Goal: Browse casually: Explore the website without a specific task or goal

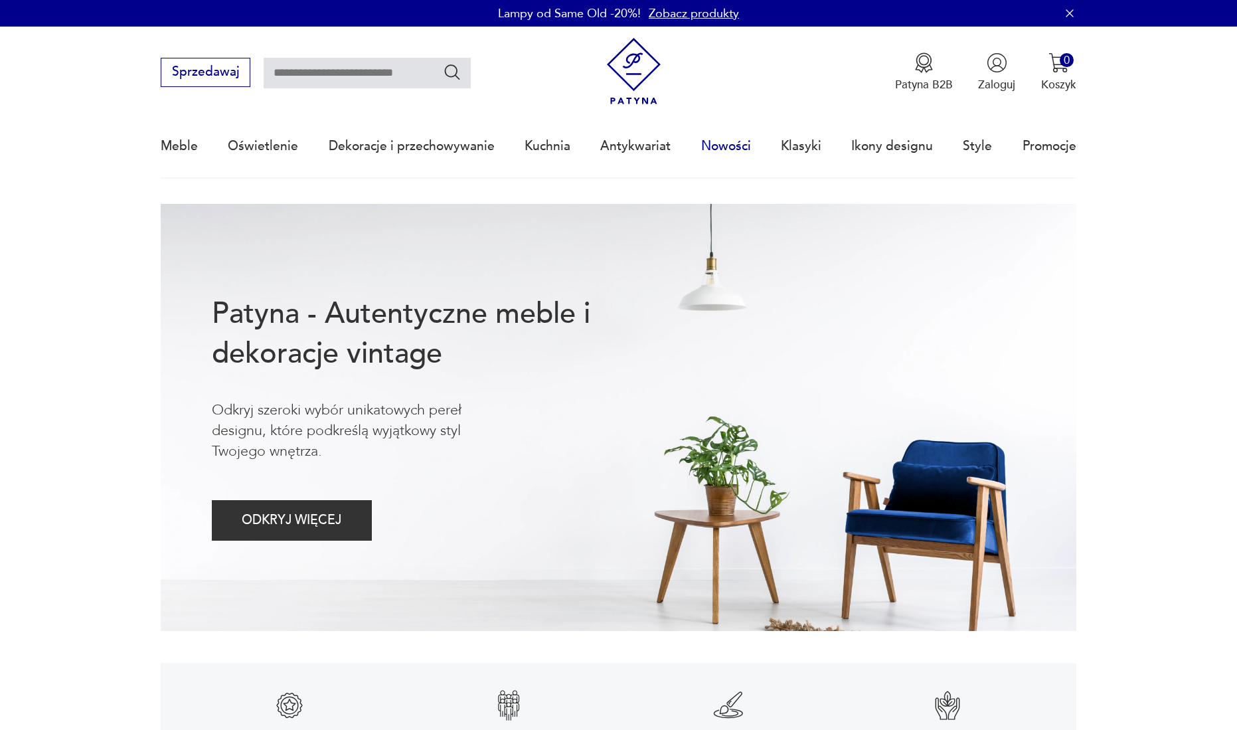
drag, startPoint x: 0, startPoint y: 0, endPoint x: 718, endPoint y: 150, distance: 733.7
click at [718, 150] on link "Nowości" at bounding box center [726, 146] width 50 height 61
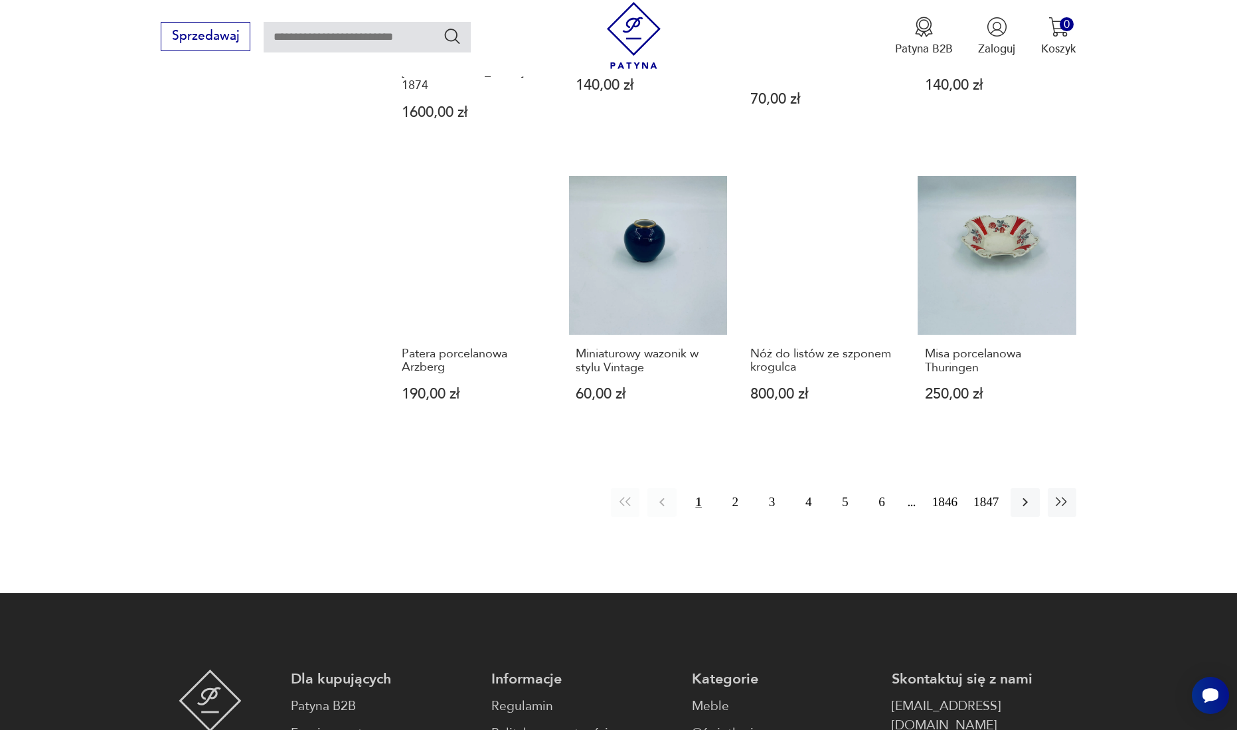
scroll to position [1219, 0]
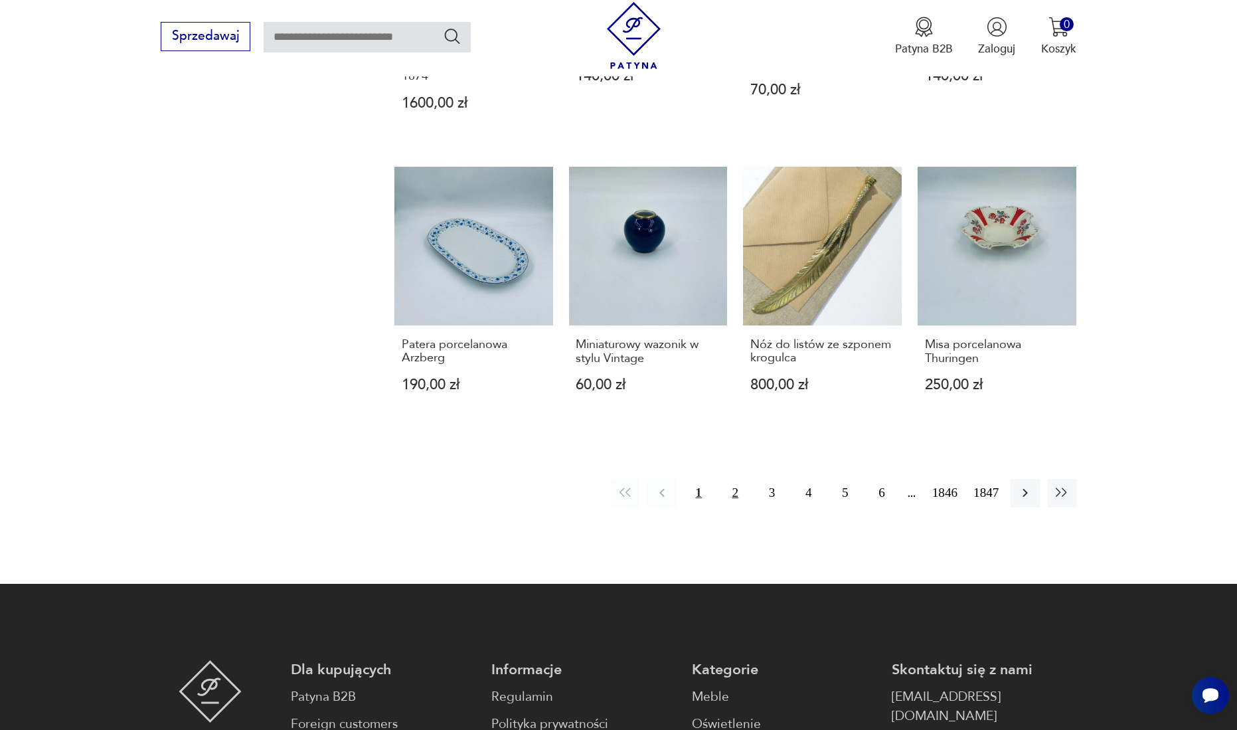
click at [734, 479] on button "2" at bounding box center [735, 493] width 29 height 29
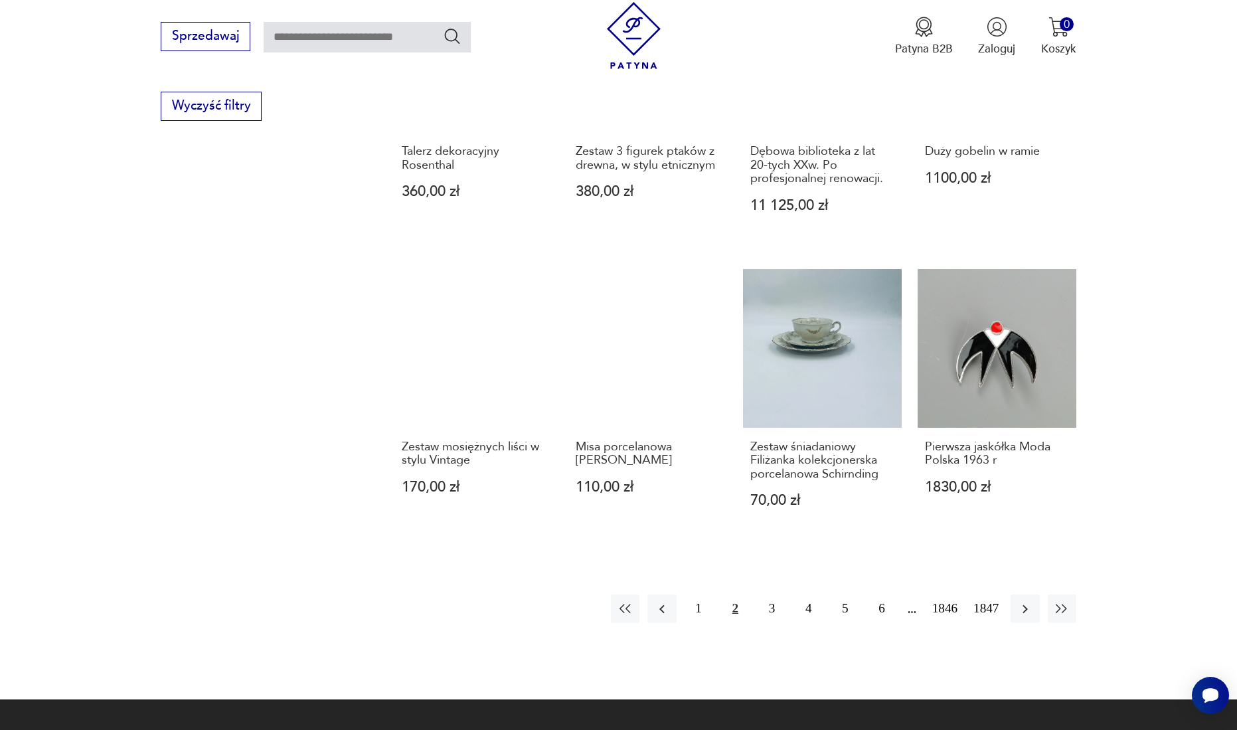
scroll to position [1088, 0]
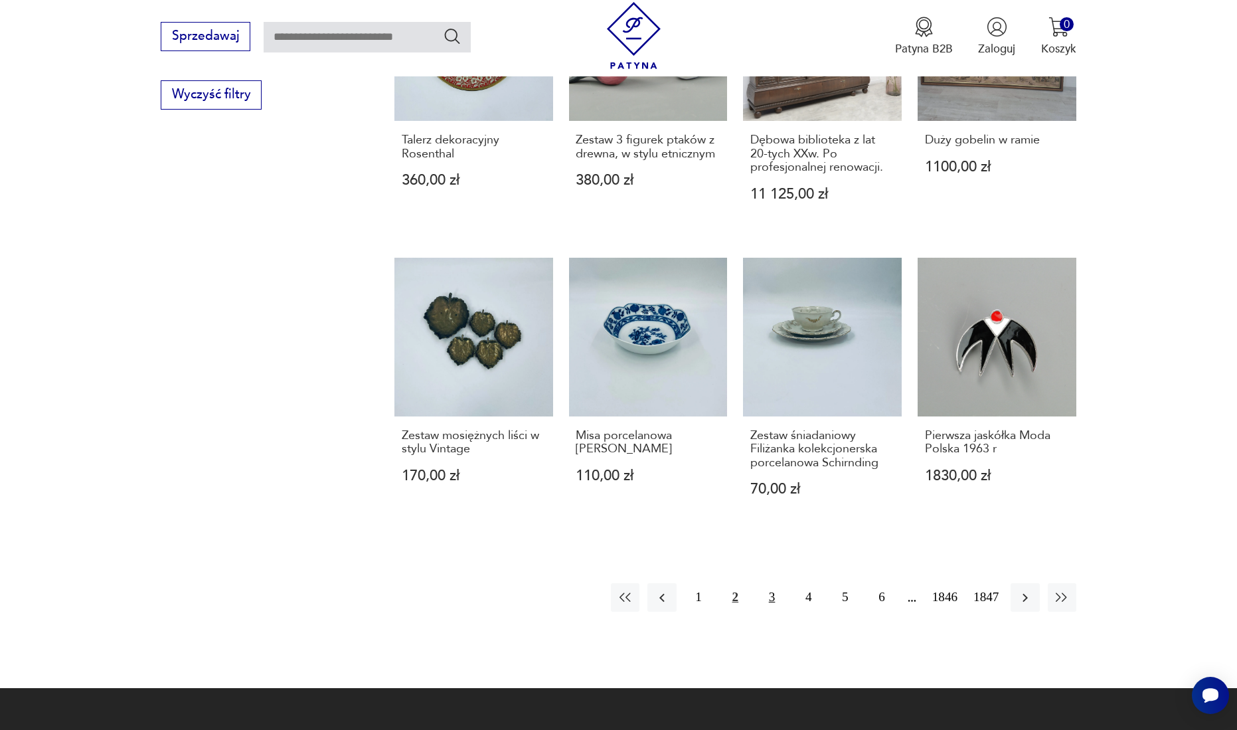
click at [770, 597] on button "3" at bounding box center [771, 597] width 29 height 29
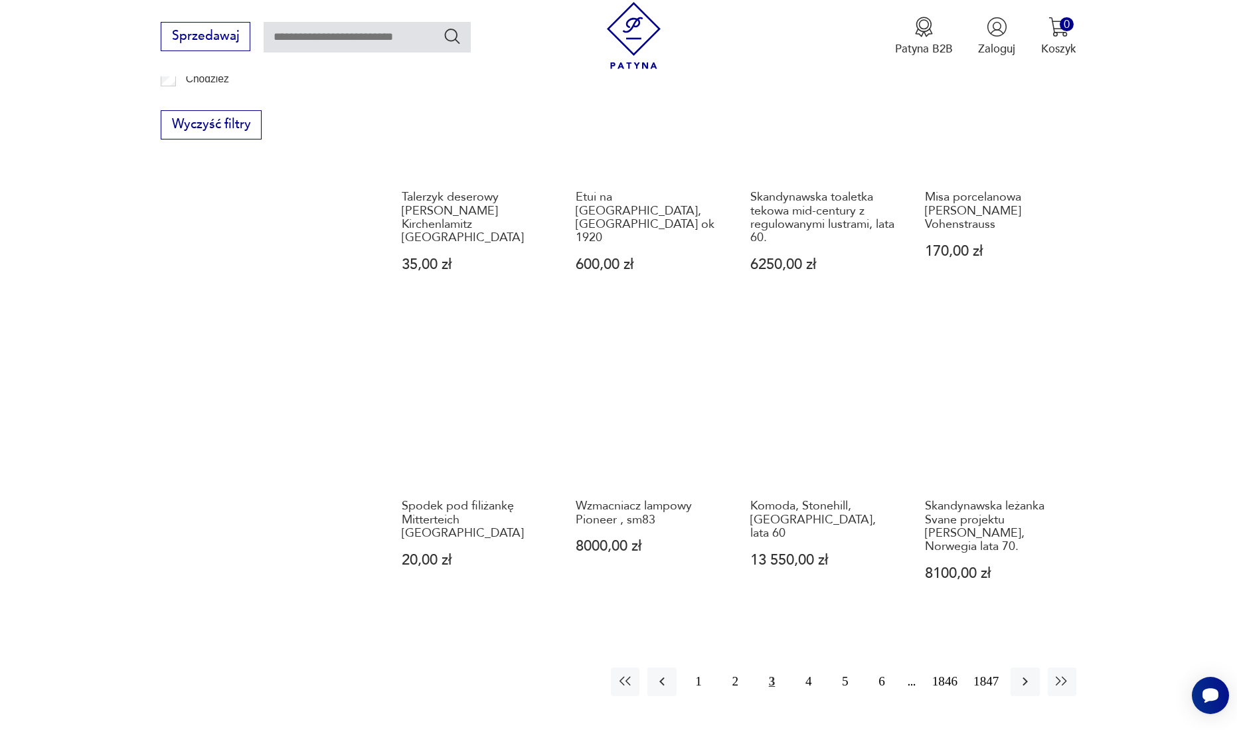
scroll to position [1088, 0]
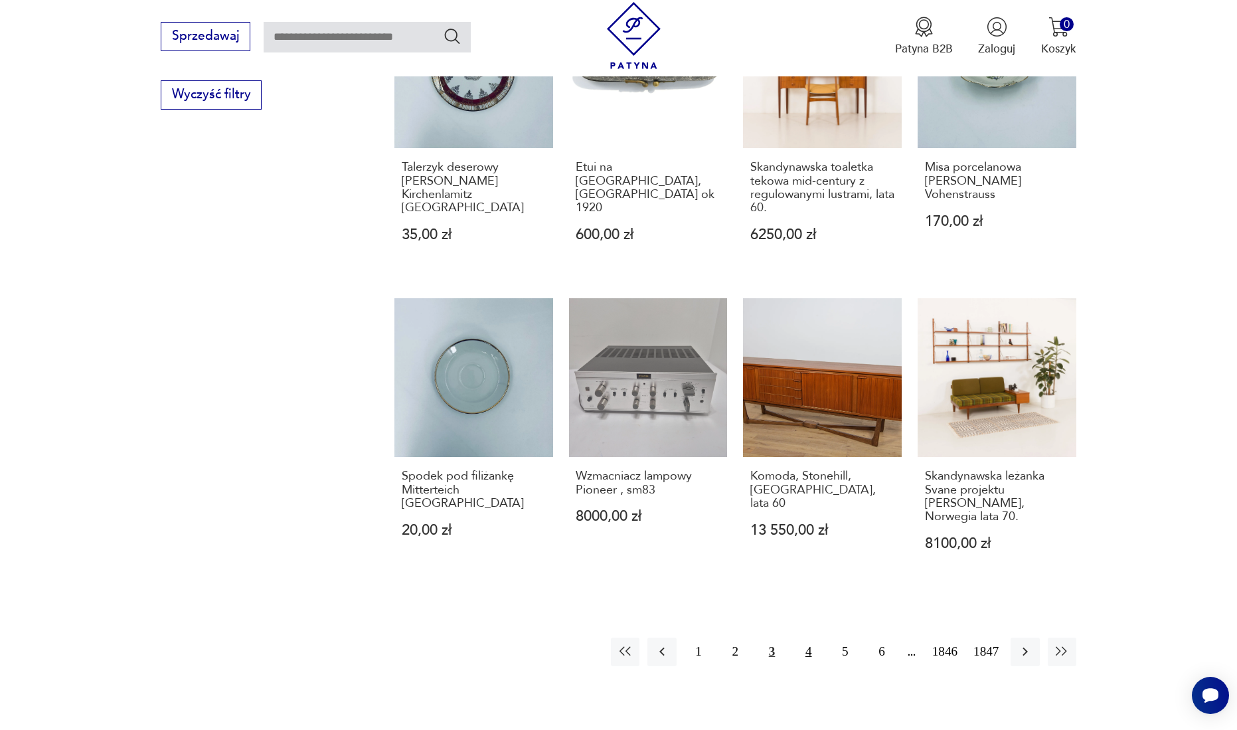
click at [809, 649] on button "4" at bounding box center [808, 651] width 29 height 29
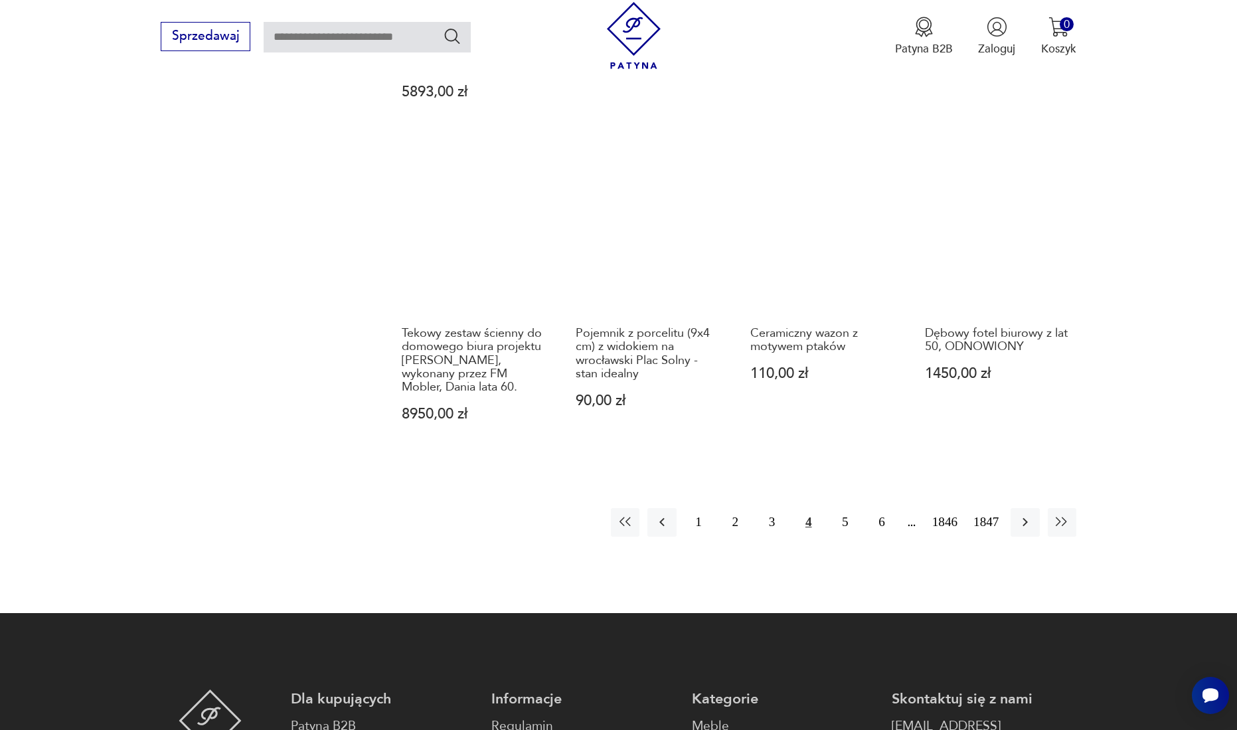
scroll to position [1354, 0]
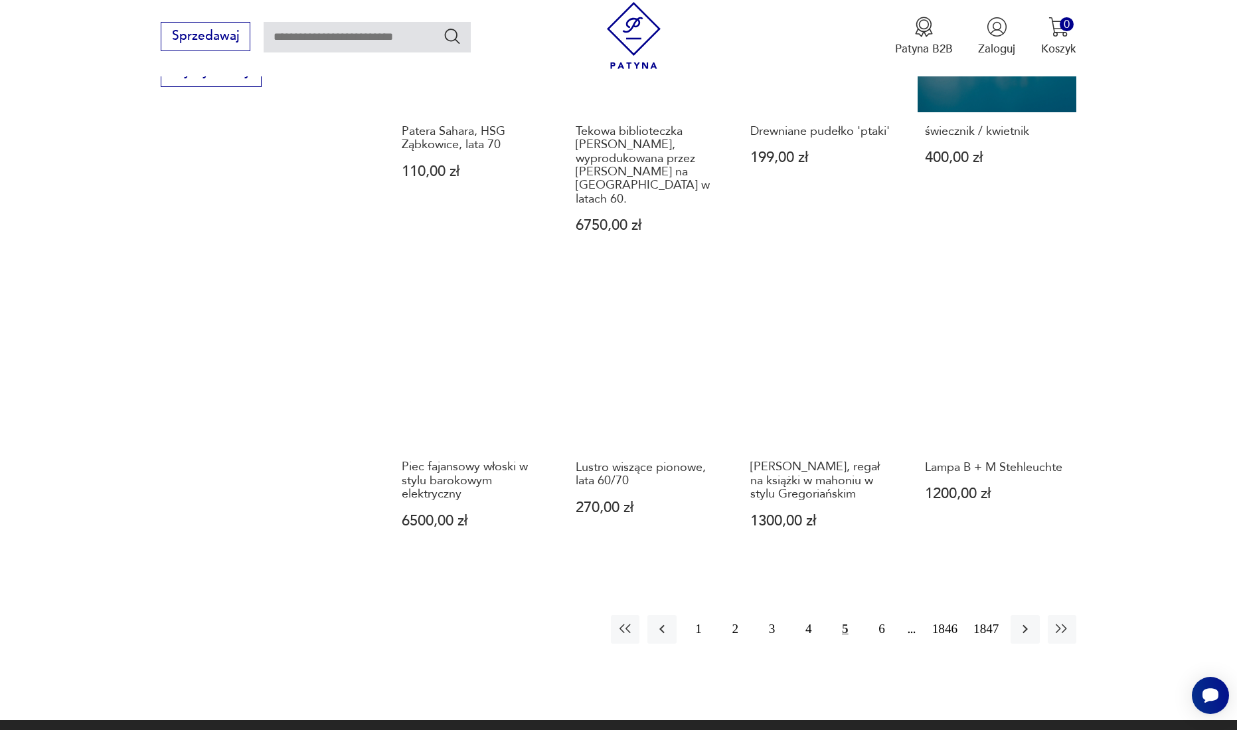
scroll to position [1219, 0]
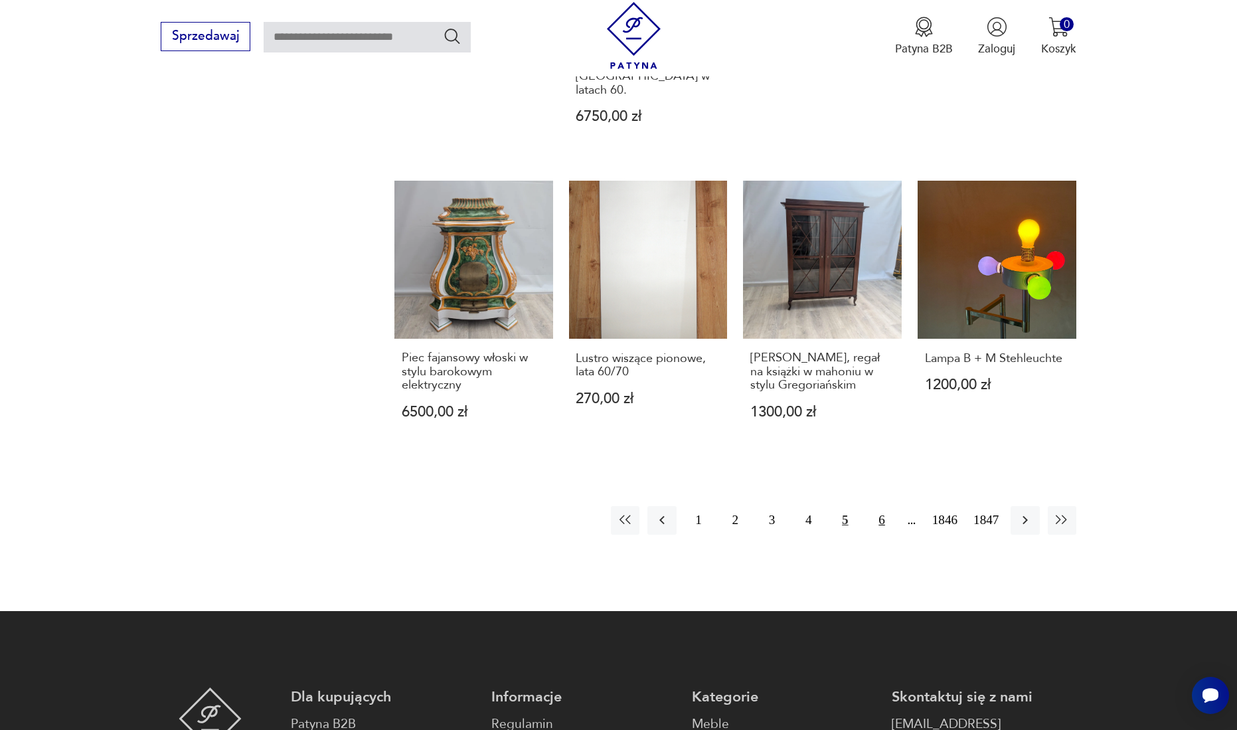
click at [880, 506] on button "6" at bounding box center [882, 520] width 29 height 29
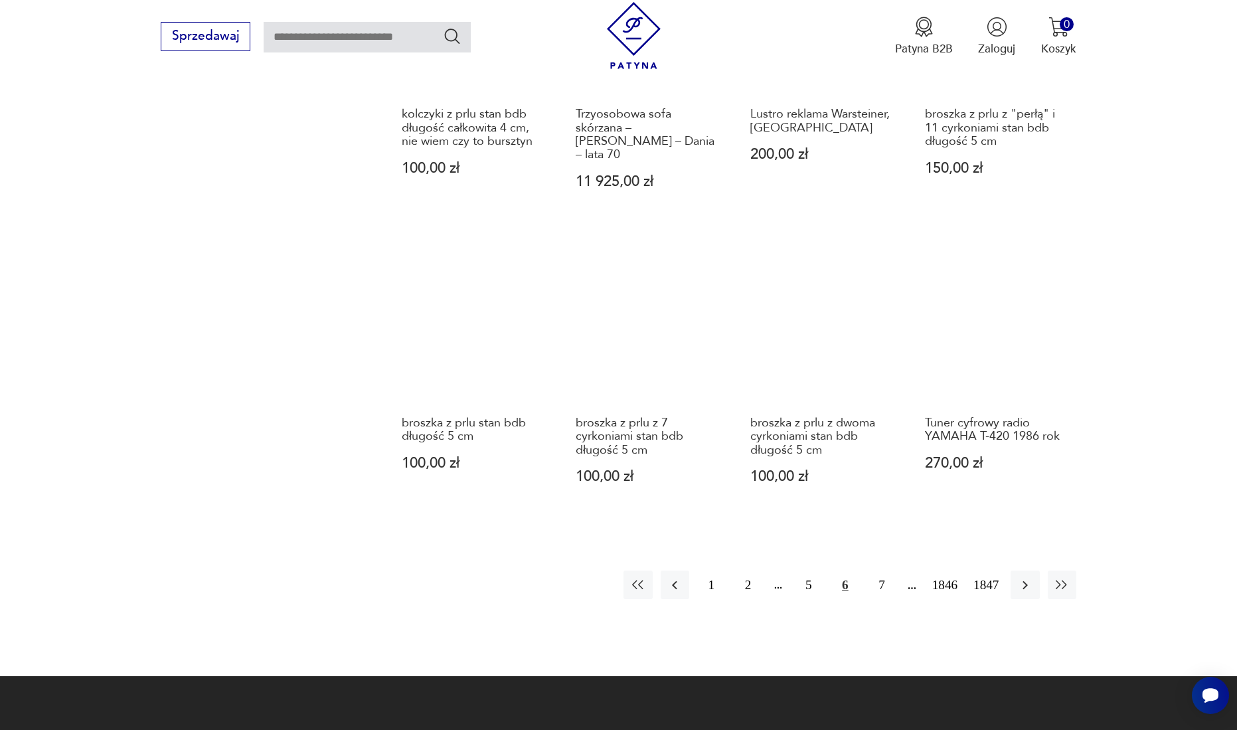
scroll to position [1354, 0]
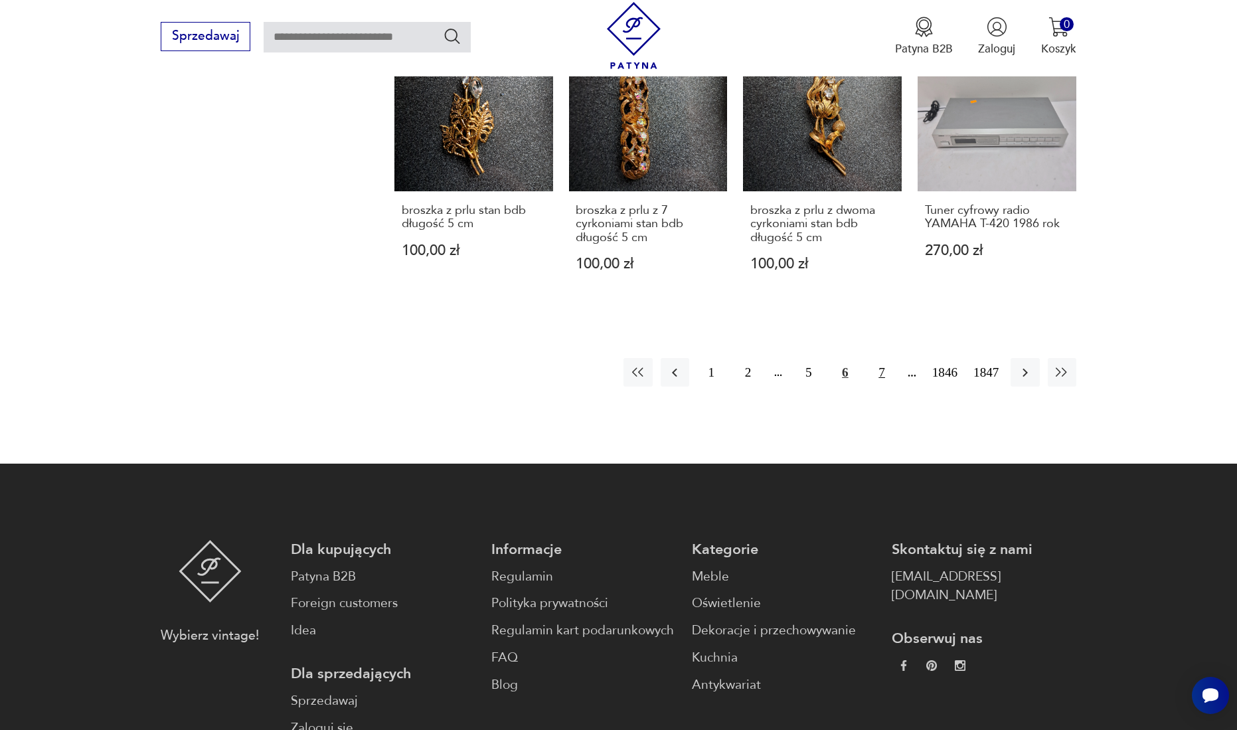
click at [880, 358] on button "7" at bounding box center [882, 372] width 29 height 29
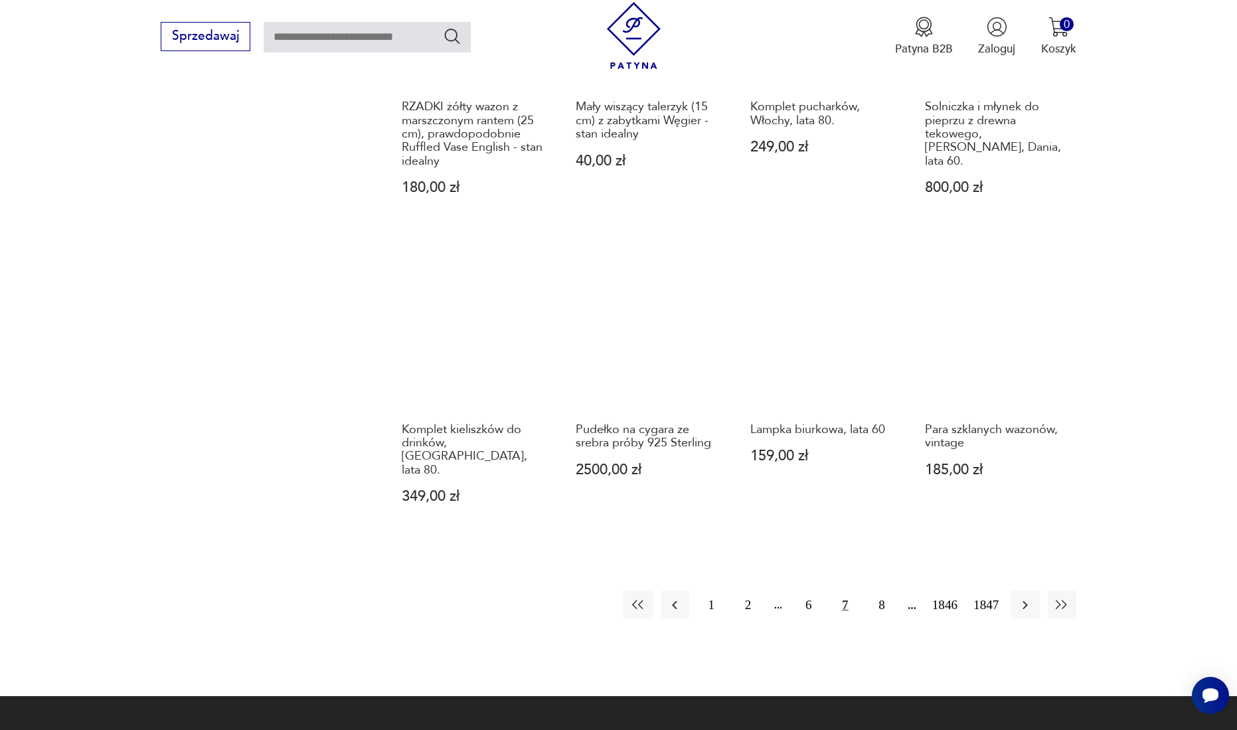
scroll to position [1354, 0]
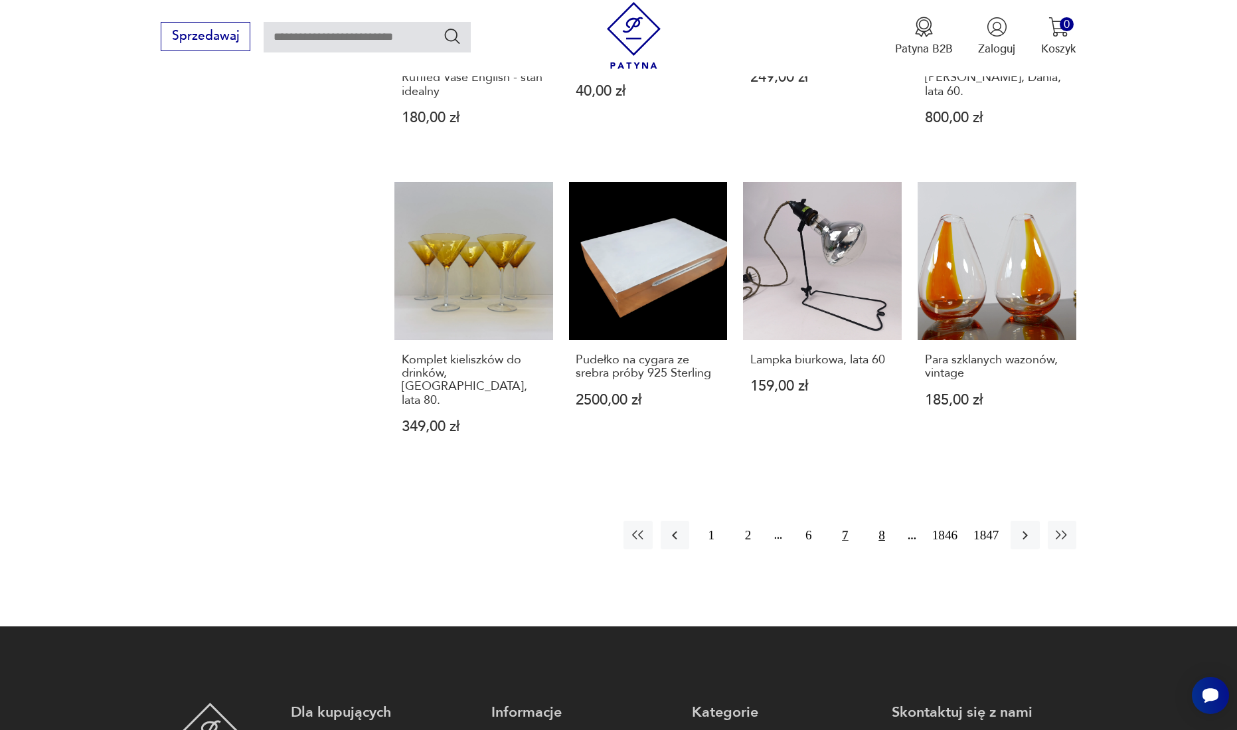
click at [879, 520] on button "8" at bounding box center [882, 534] width 29 height 29
